Goal: Task Accomplishment & Management: Complete application form

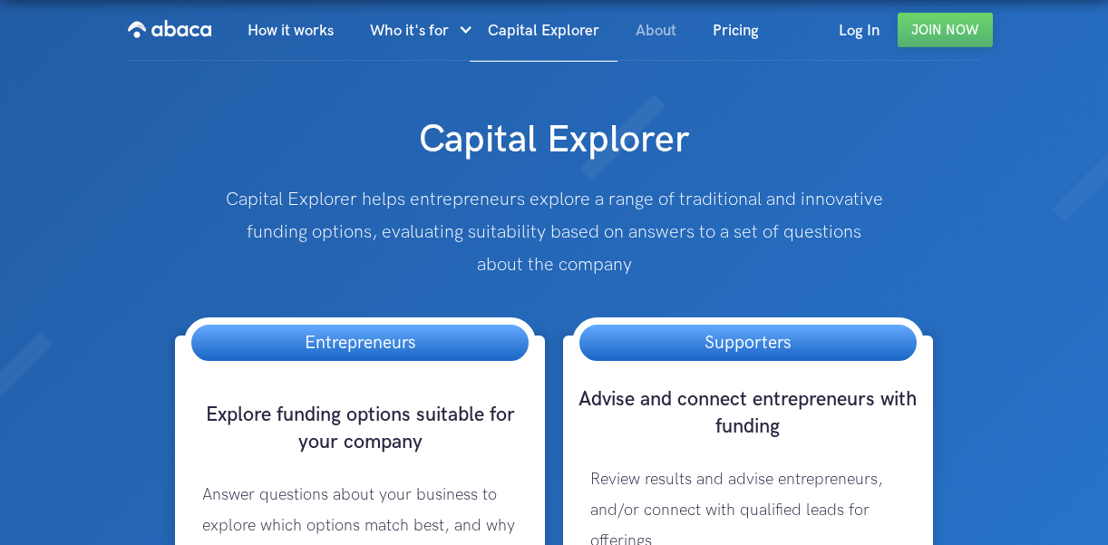
click at [669, 27] on link "About" at bounding box center [655, 31] width 77 height 62
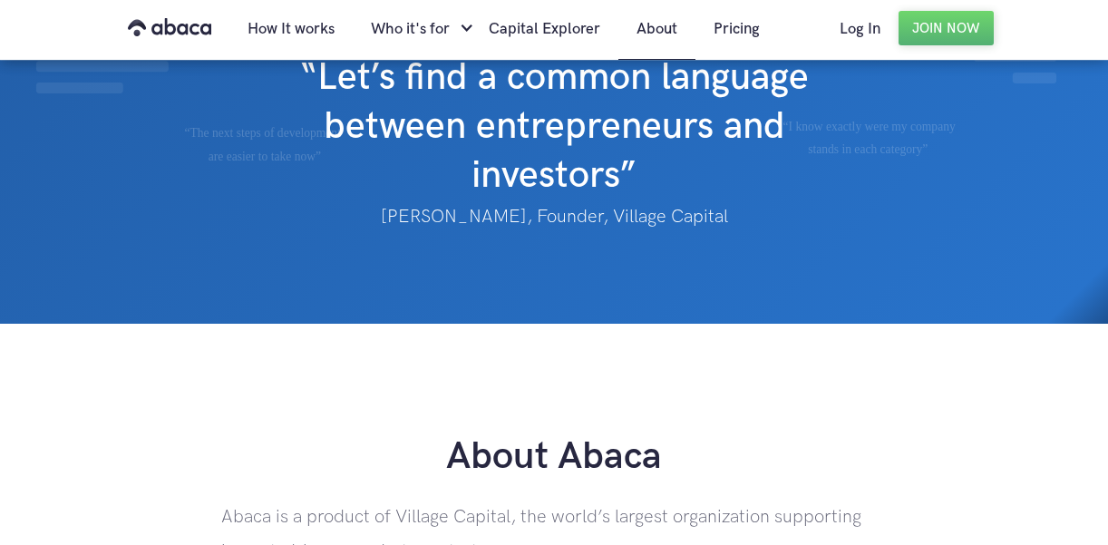
scroll to position [75, 0]
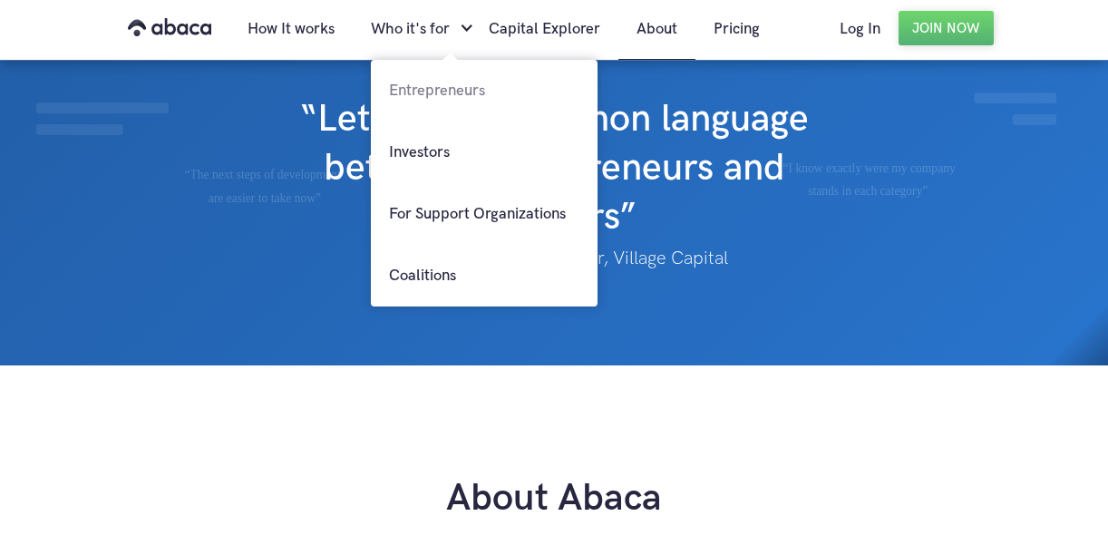
click at [456, 92] on link "Entrepreneurs" at bounding box center [484, 91] width 227 height 62
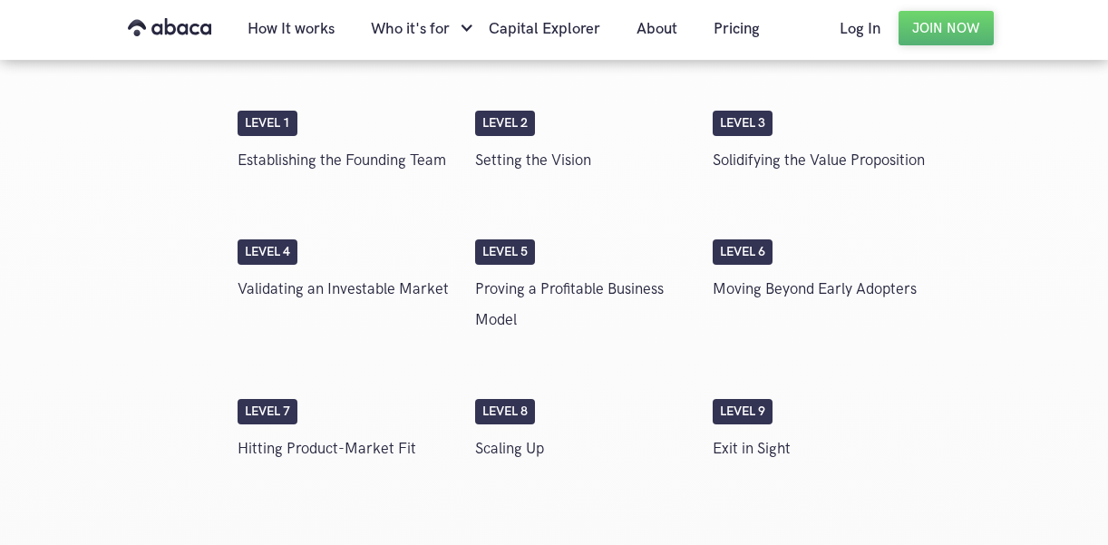
scroll to position [3336, 0]
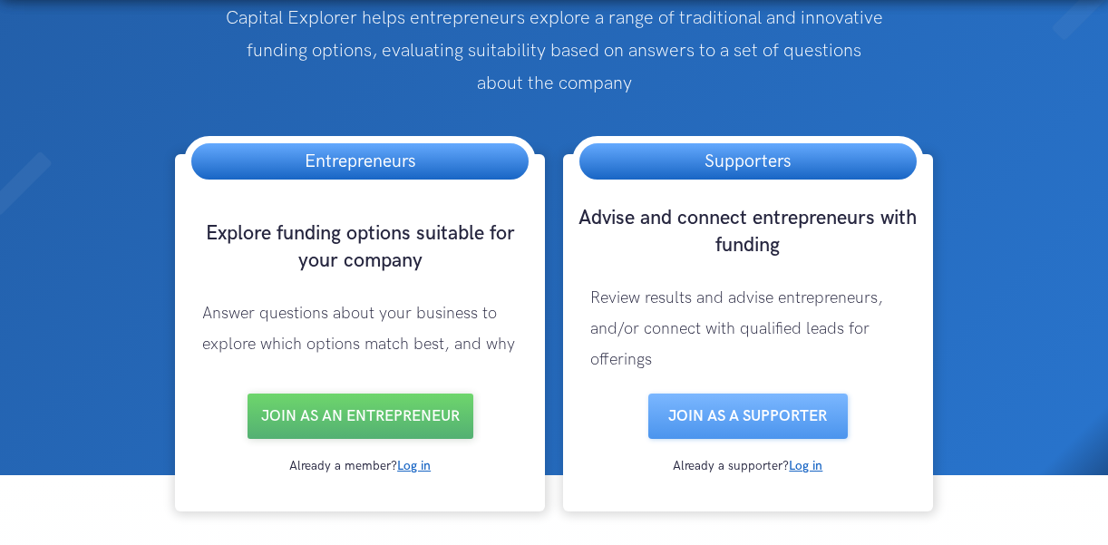
scroll to position [179, 0]
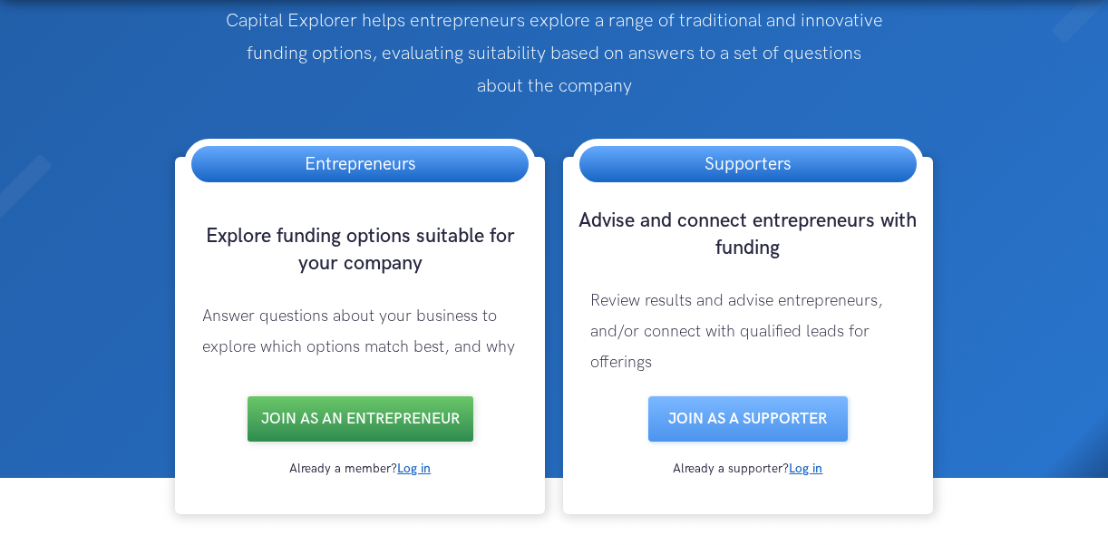
click at [346, 425] on link "Join as an entrepreneur" at bounding box center [360, 418] width 226 height 45
